Goal: Transaction & Acquisition: Subscribe to service/newsletter

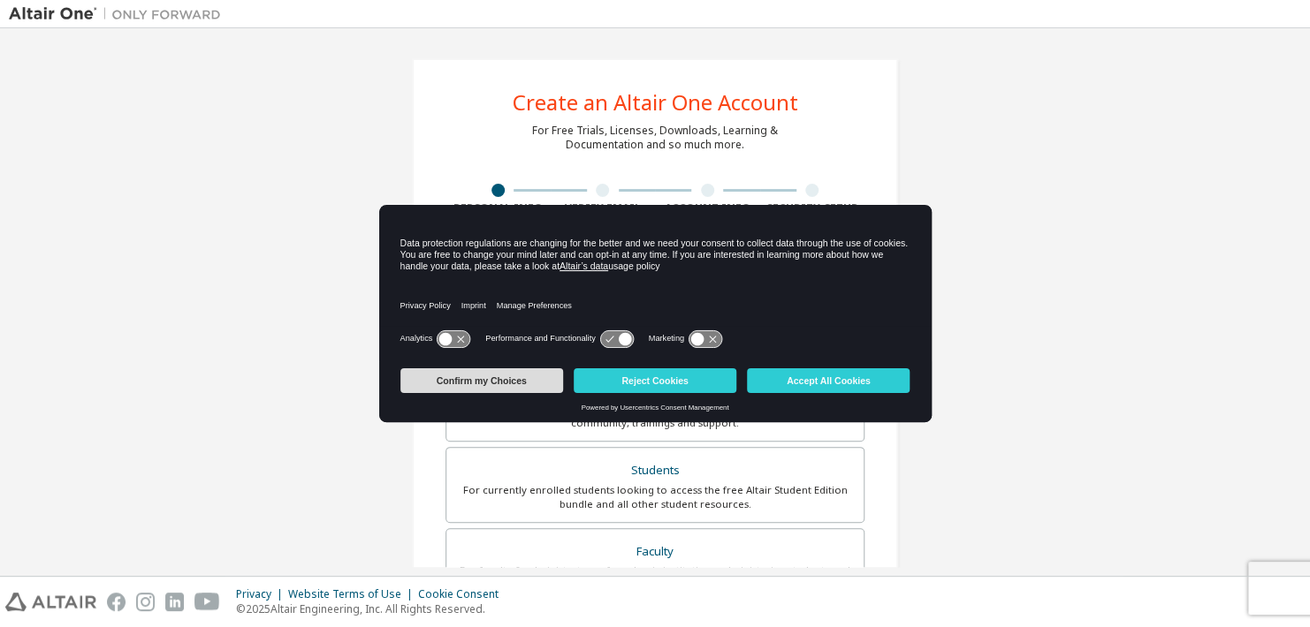
click at [496, 373] on button "Confirm my Choices" at bounding box center [481, 381] width 163 height 25
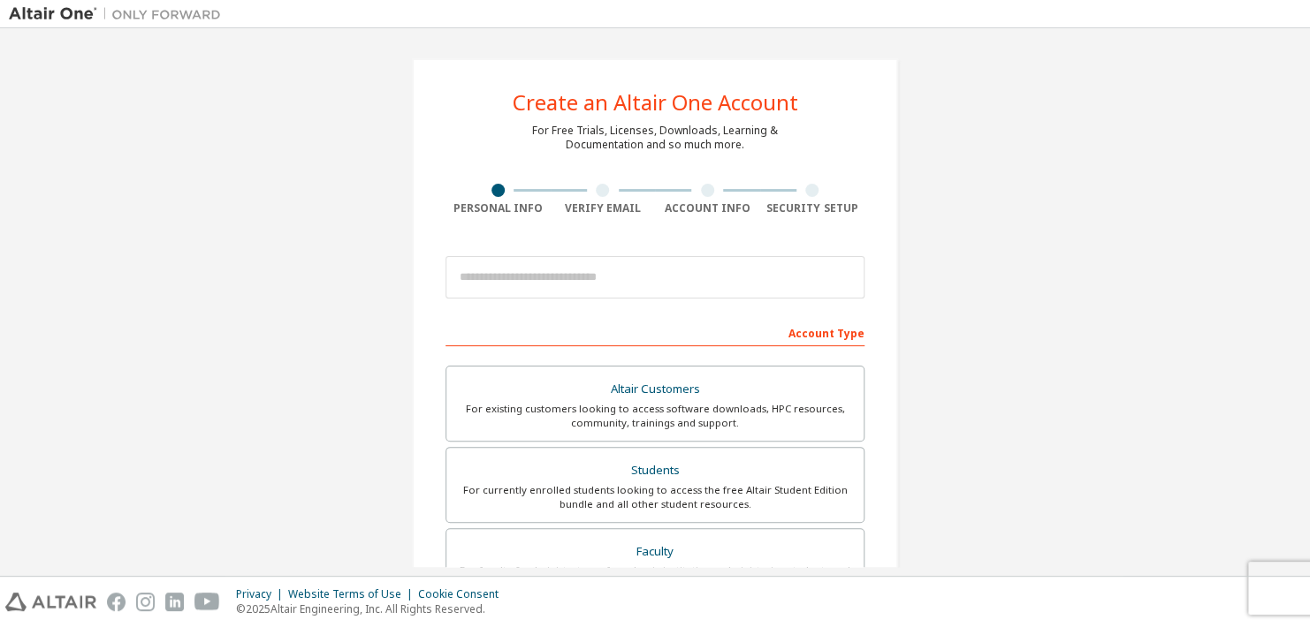
click at [72, 599] on img at bounding box center [50, 602] width 91 height 19
